Goal: Task Accomplishment & Management: Use online tool/utility

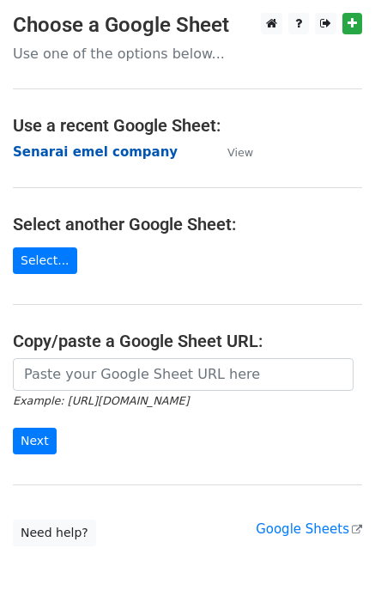
click at [137, 150] on strong "Senarai emel company" at bounding box center [95, 151] width 165 height 15
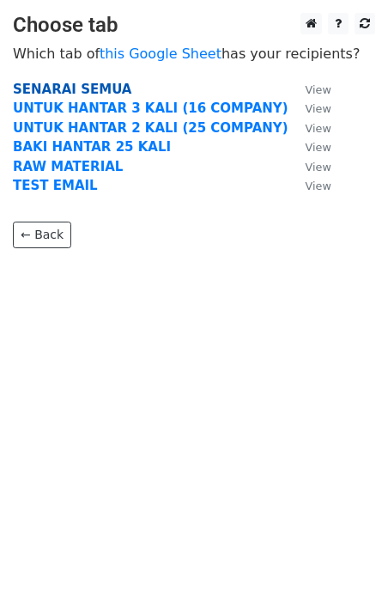
click at [67, 87] on strong "SENARAI SEMUA" at bounding box center [72, 89] width 118 height 15
